Goal: Navigation & Orientation: Find specific page/section

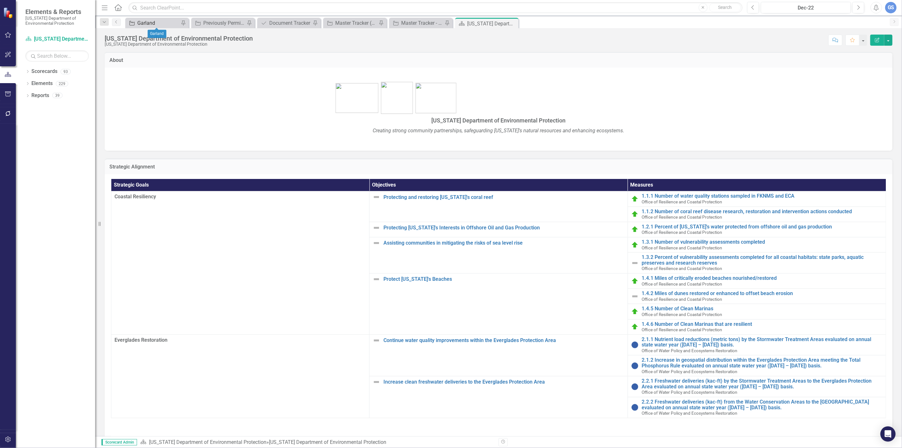
click at [151, 19] on div "Garland" at bounding box center [158, 23] width 42 height 8
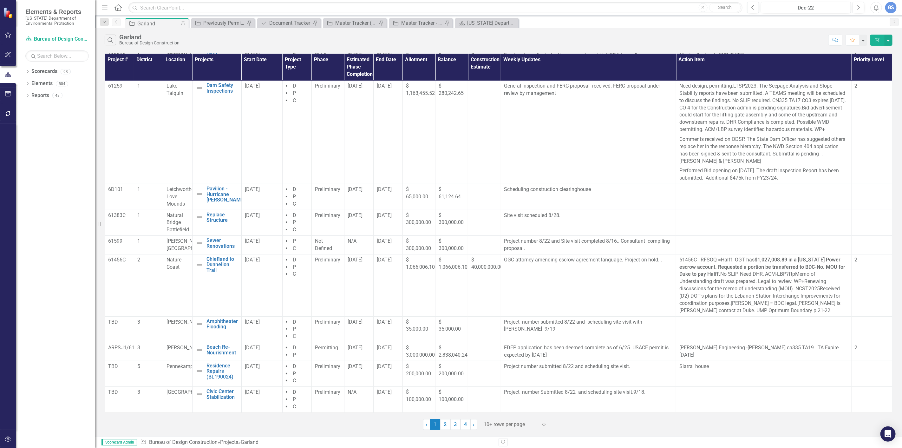
scroll to position [39, 0]
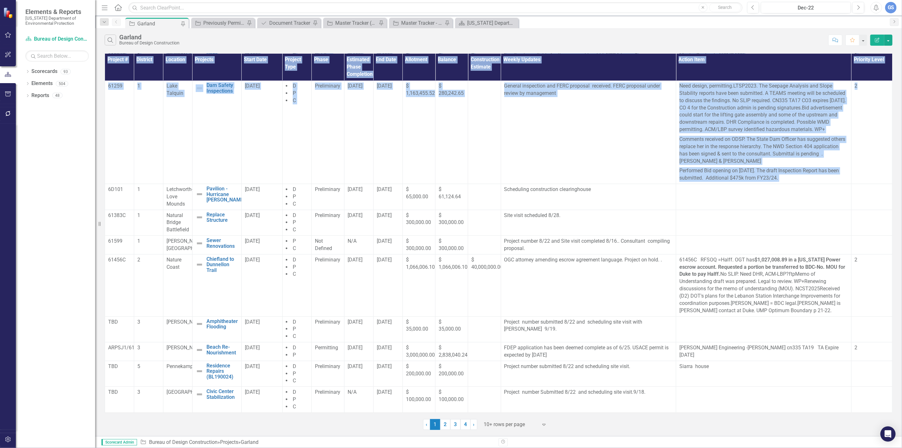
drag, startPoint x: 887, startPoint y: 159, endPoint x: 890, endPoint y: 115, distance: 43.5
click at [890, 115] on div "Project # District Location Projects Start Date Project Type Phase Estimated Ph…" at bounding box center [498, 233] width 787 height 359
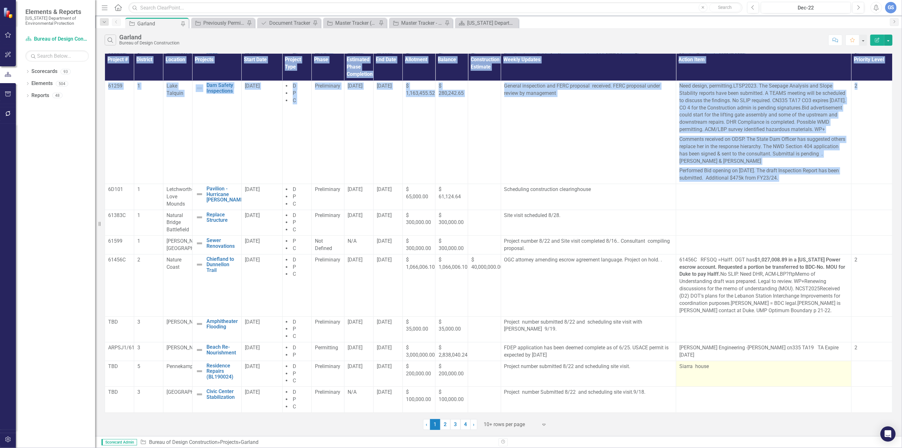
click at [785, 385] on td "Siarra house" at bounding box center [763, 373] width 175 height 26
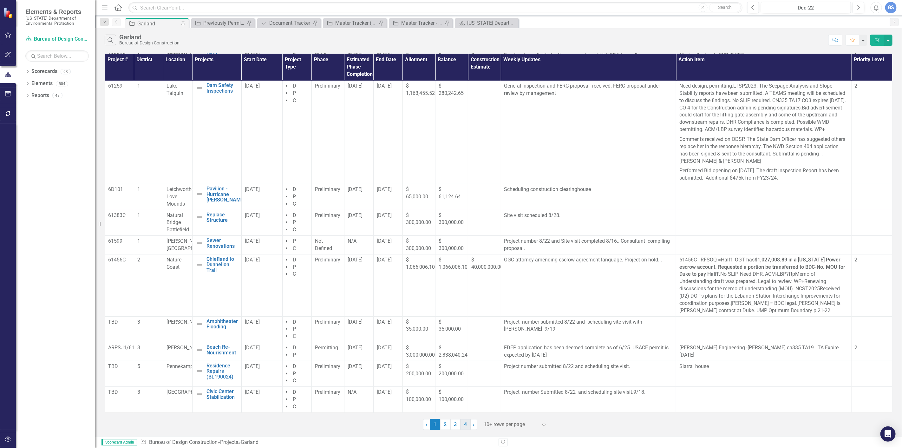
click at [467, 425] on link "4" at bounding box center [465, 424] width 10 height 11
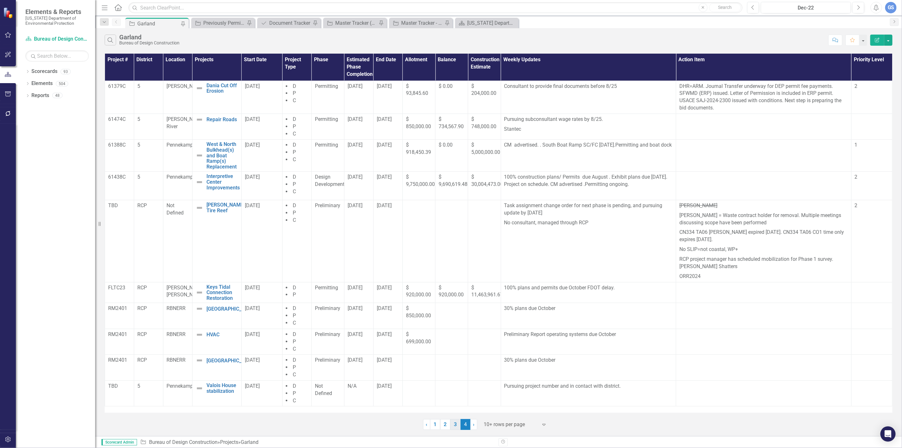
click at [454, 425] on link "3" at bounding box center [455, 424] width 10 height 11
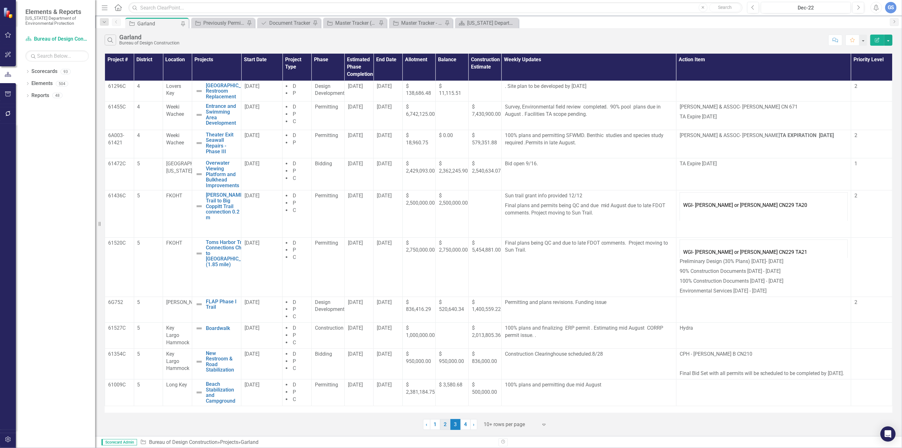
click at [444, 422] on link "2" at bounding box center [445, 424] width 10 height 11
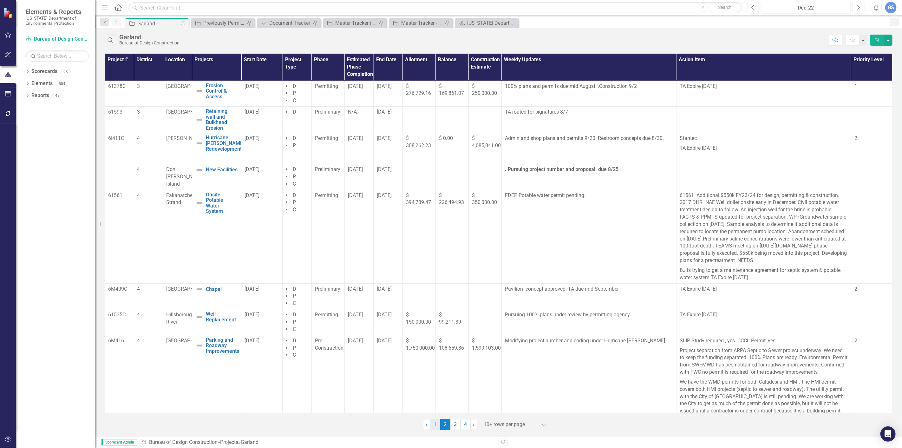
click at [436, 423] on link "1" at bounding box center [435, 424] width 10 height 11
